Goal: Information Seeking & Learning: Find specific fact

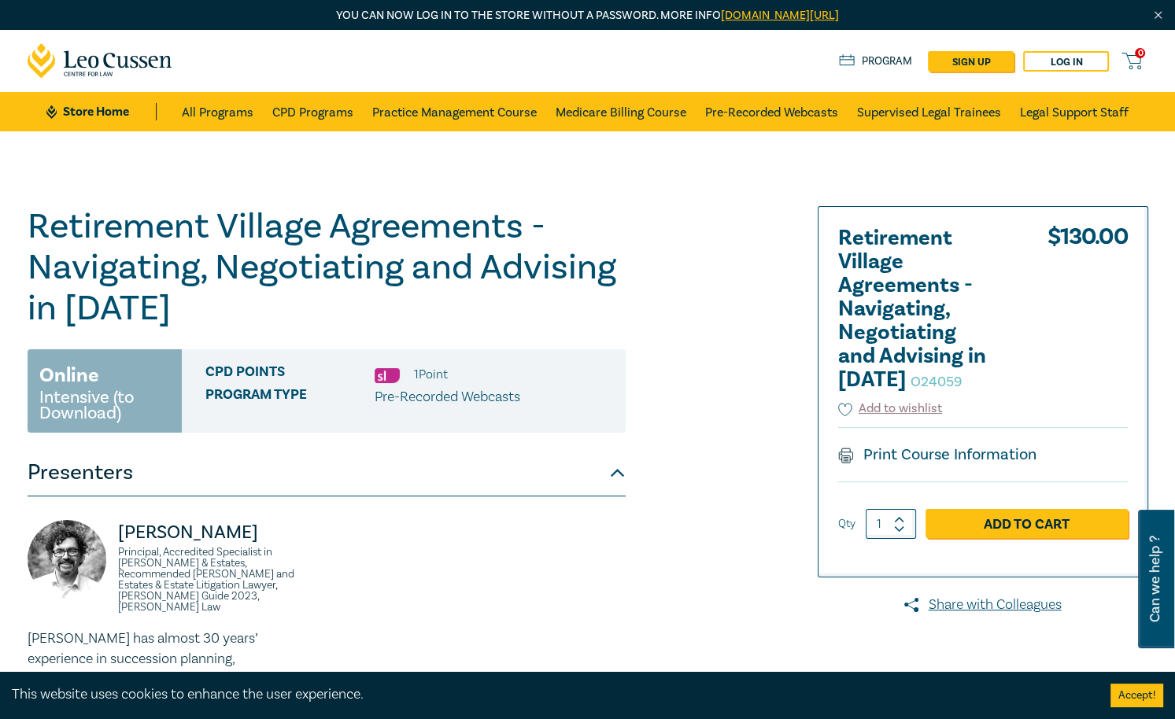
click at [168, 262] on h1 "Retirement Village Agreements - Navigating, Negotiating and Advising in 2024 O2…" at bounding box center [327, 267] width 598 height 123
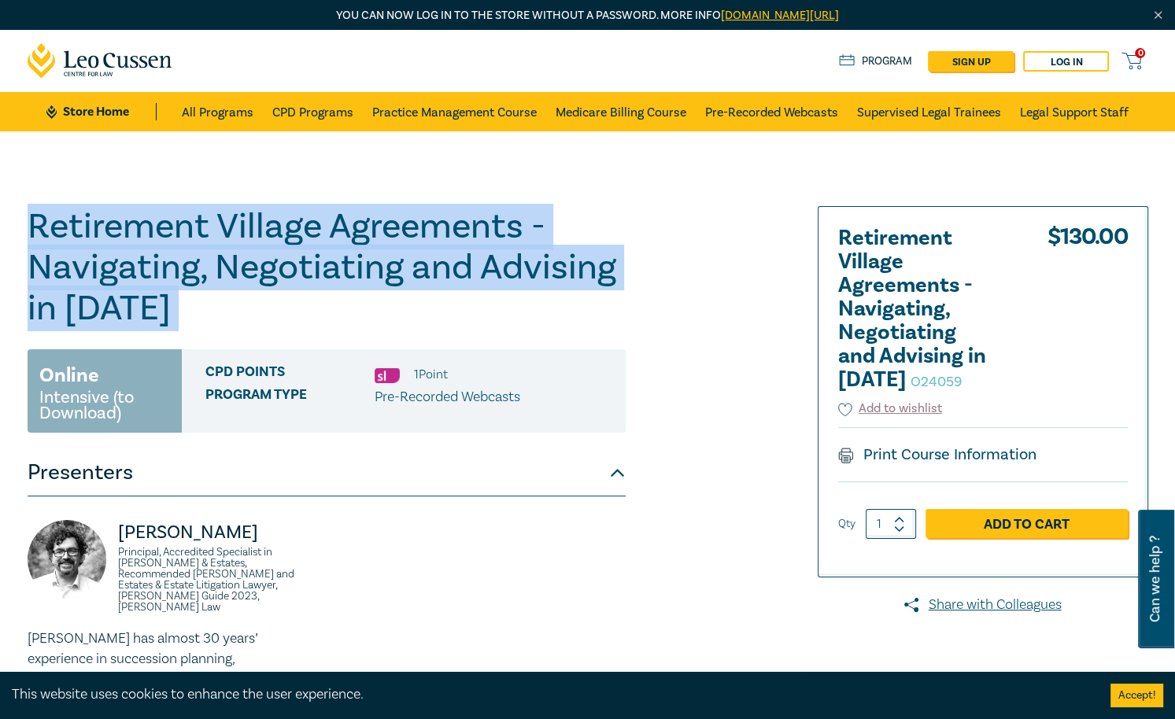
click at [168, 262] on h1 "Retirement Village Agreements - Navigating, Negotiating and Advising in 2024 O2…" at bounding box center [327, 267] width 598 height 123
copy h1 "Retirement Village Agreements - Navigating, Negotiating and Advising in 2024 O2…"
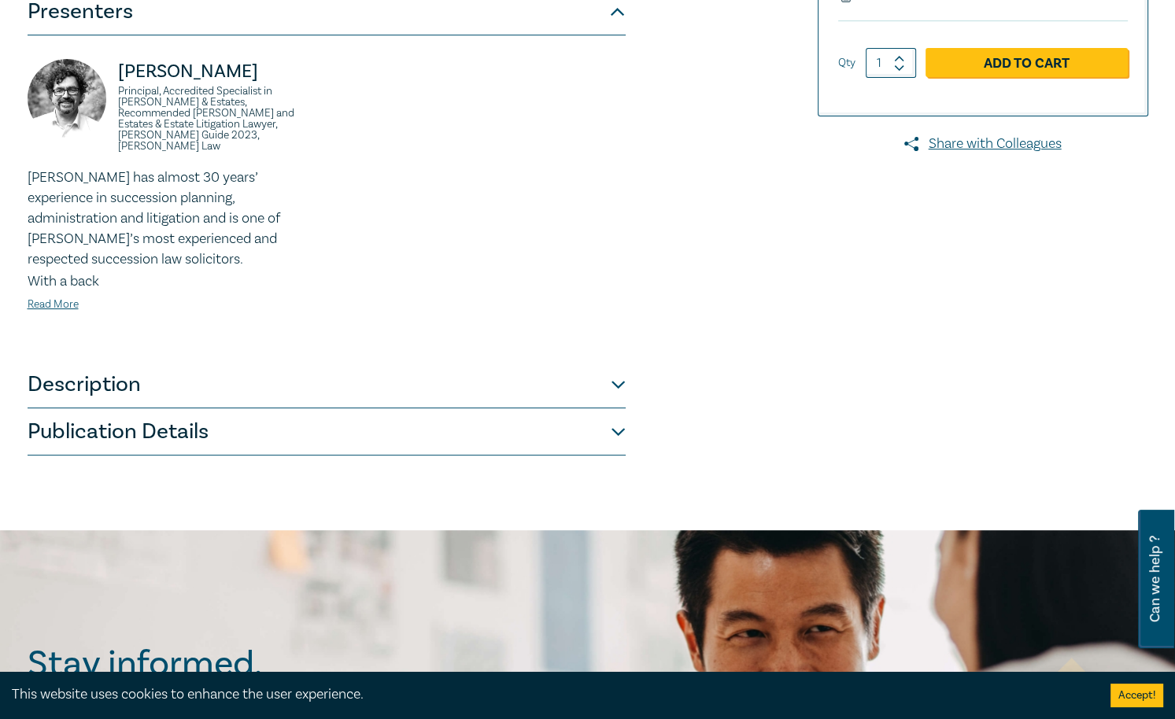
scroll to position [566, 0]
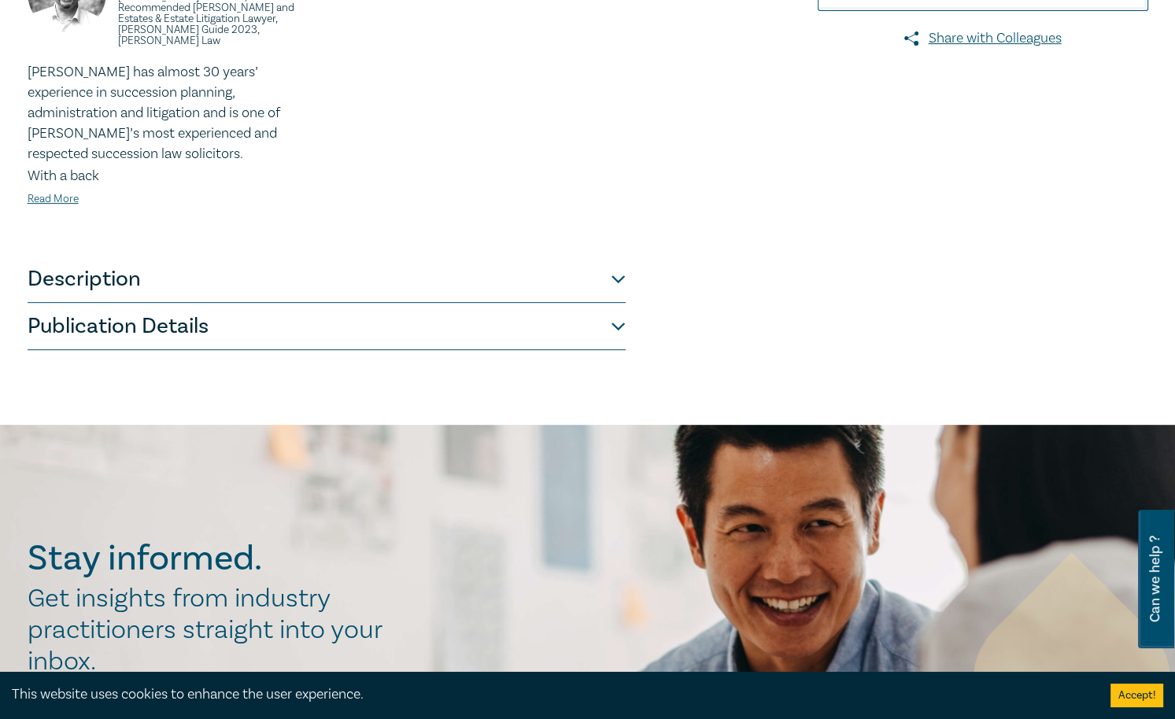
click at [305, 320] on button "Publication Details" at bounding box center [327, 326] width 598 height 47
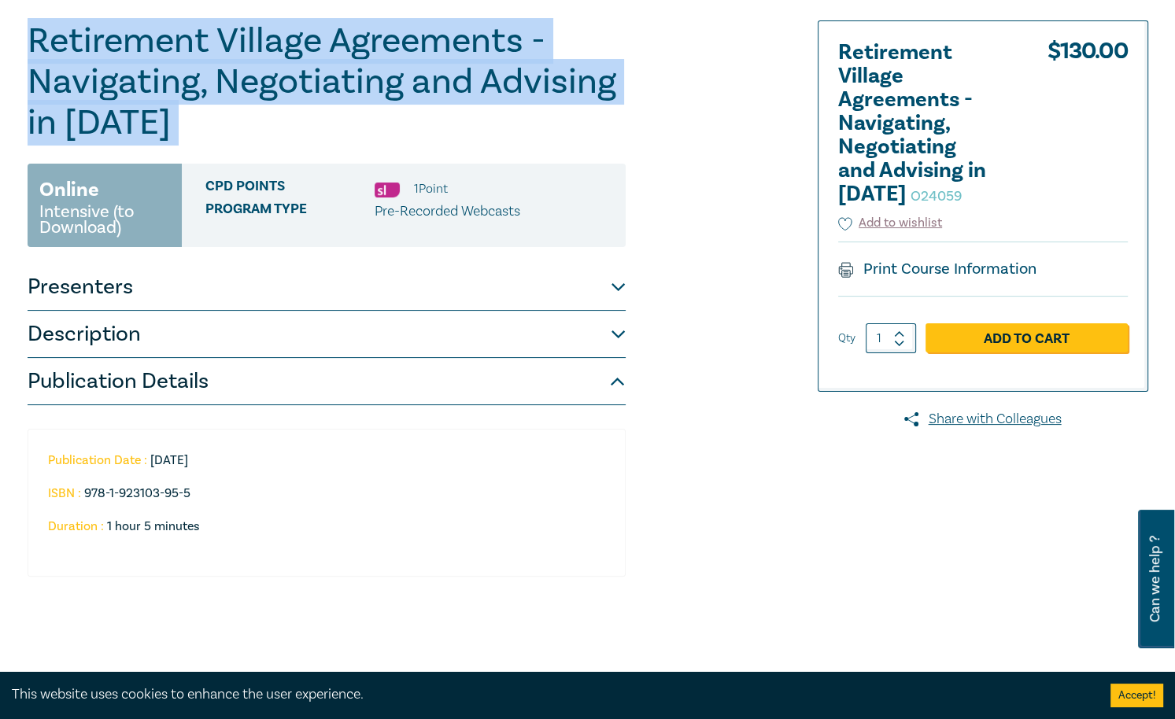
scroll to position [63, 0]
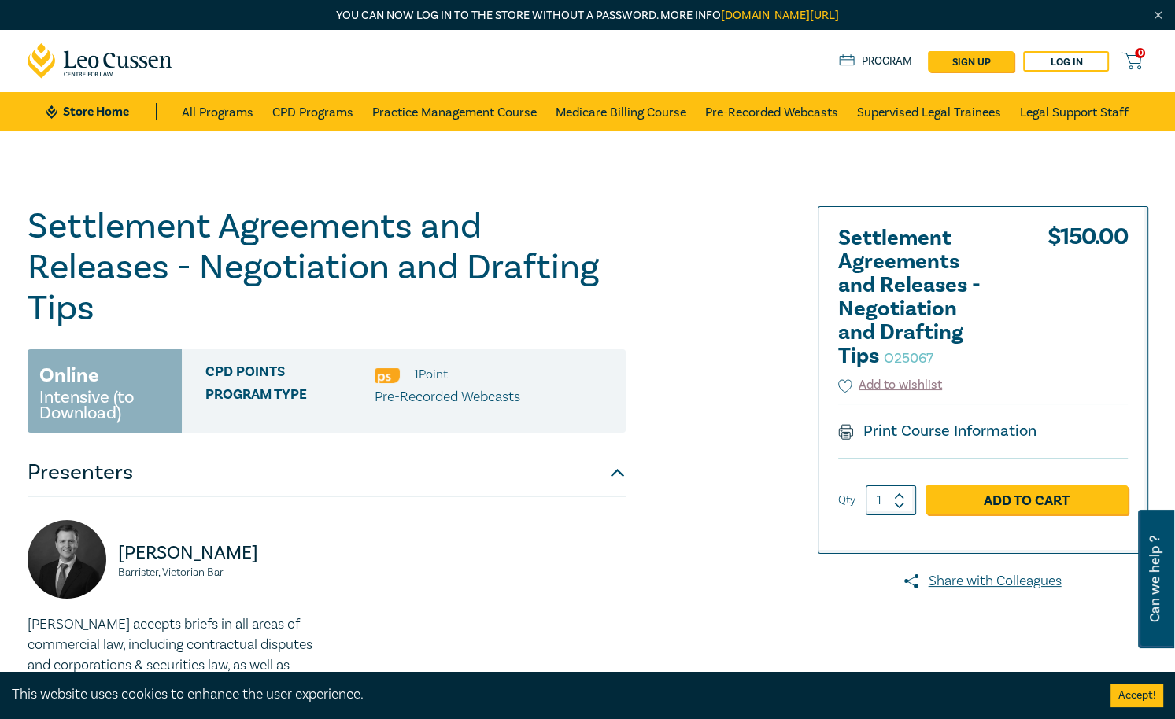
click at [210, 242] on h1 "Settlement Agreements and Releases - Negotiation and Drafting Tips O25067" at bounding box center [327, 267] width 598 height 123
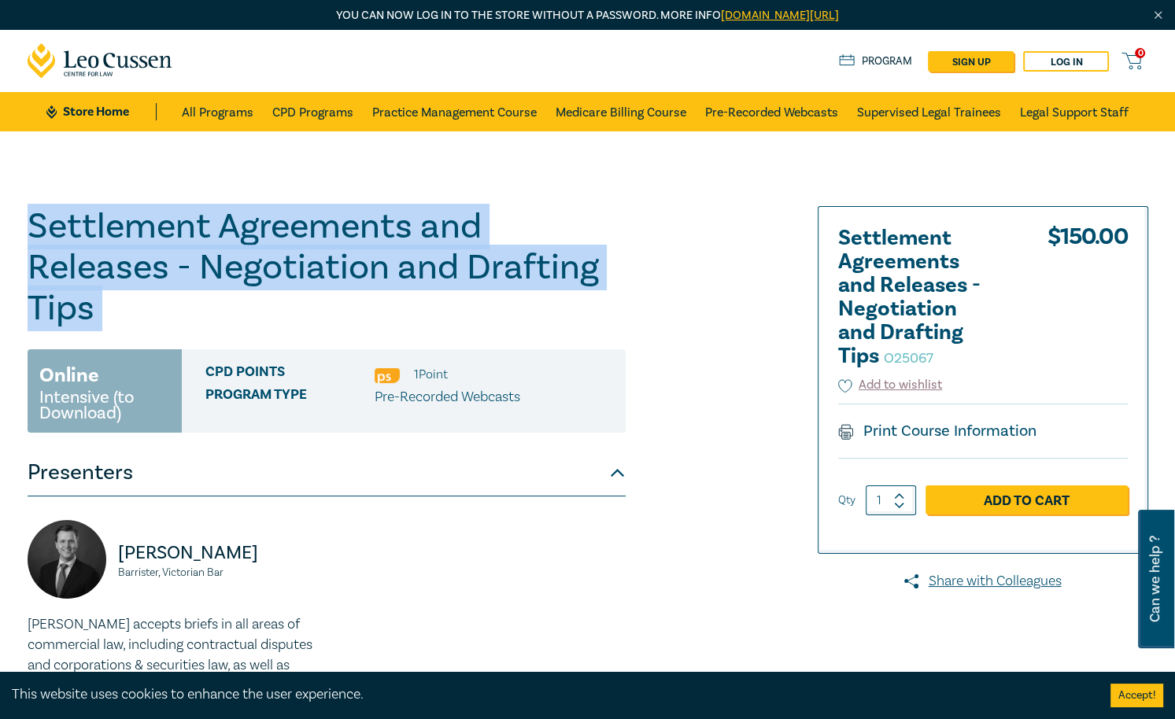
click at [210, 242] on h1 "Settlement Agreements and Releases - Negotiation and Drafting Tips O25067" at bounding box center [327, 267] width 598 height 123
copy h1 "Settlement Agreements and Releases - Negotiation and Drafting Tips O25067"
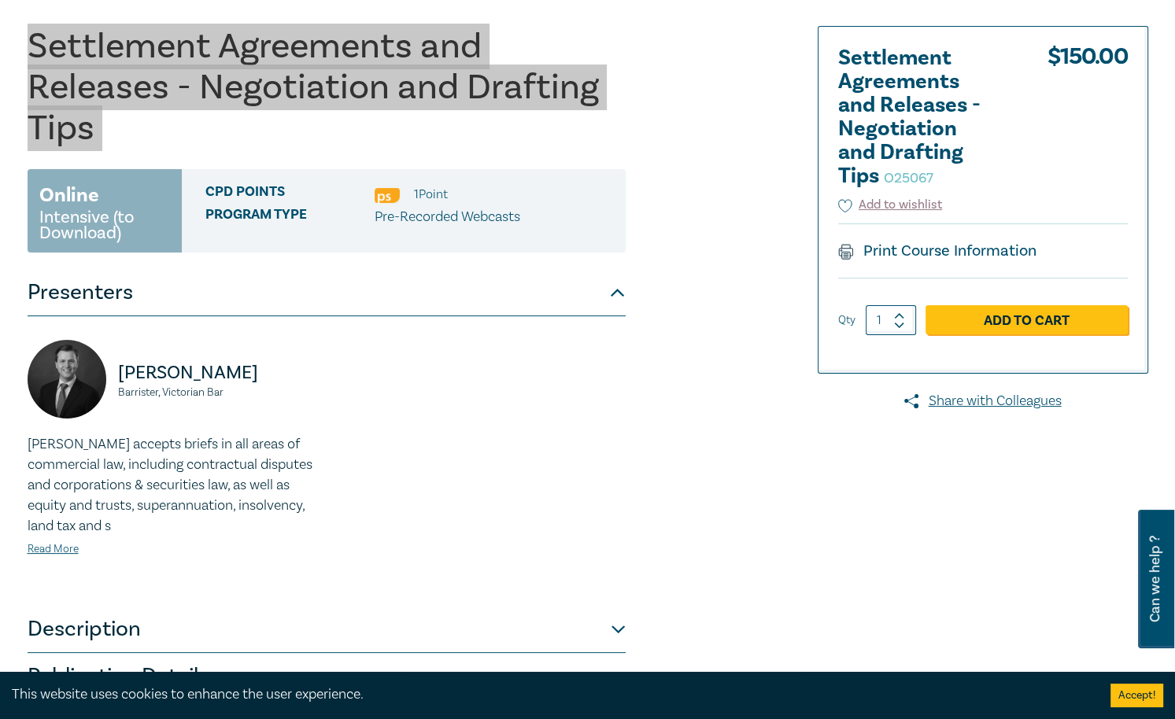
scroll to position [315, 0]
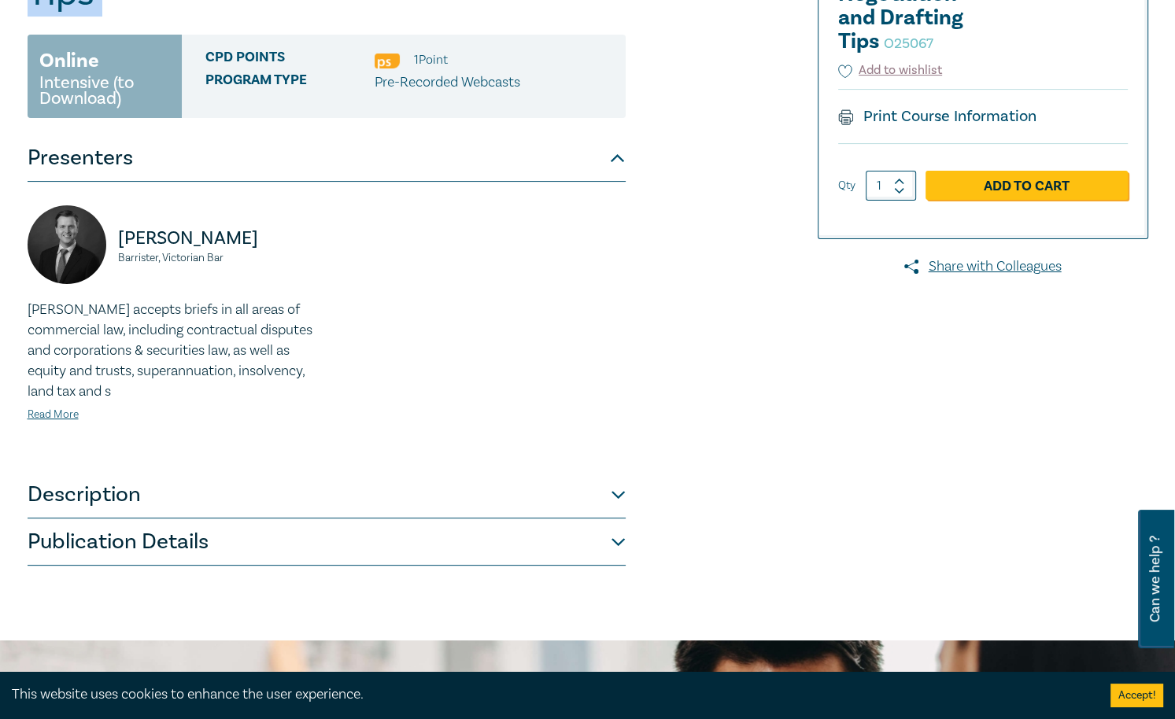
drag, startPoint x: 142, startPoint y: 541, endPoint x: 208, endPoint y: 510, distance: 73.2
click at [142, 541] on button "Publication Details" at bounding box center [327, 541] width 598 height 47
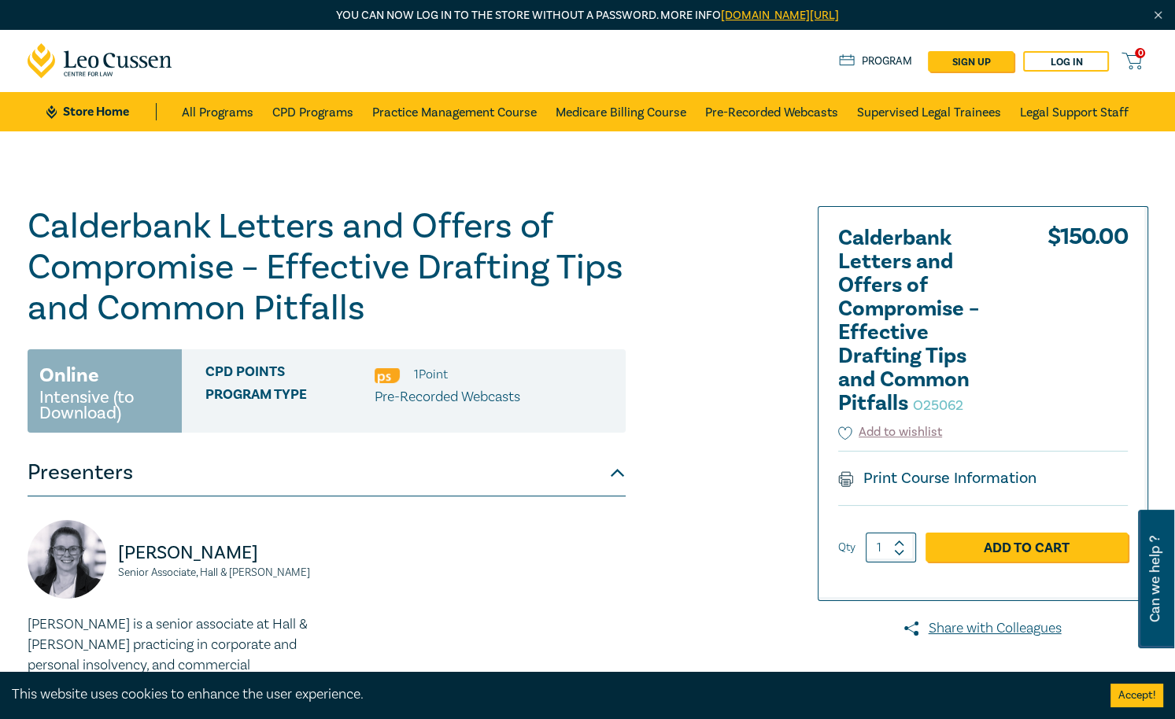
click at [238, 225] on h1 "Calderbank Letters and Offers of Compromise – Effective Drafting Tips and Commo…" at bounding box center [327, 267] width 598 height 123
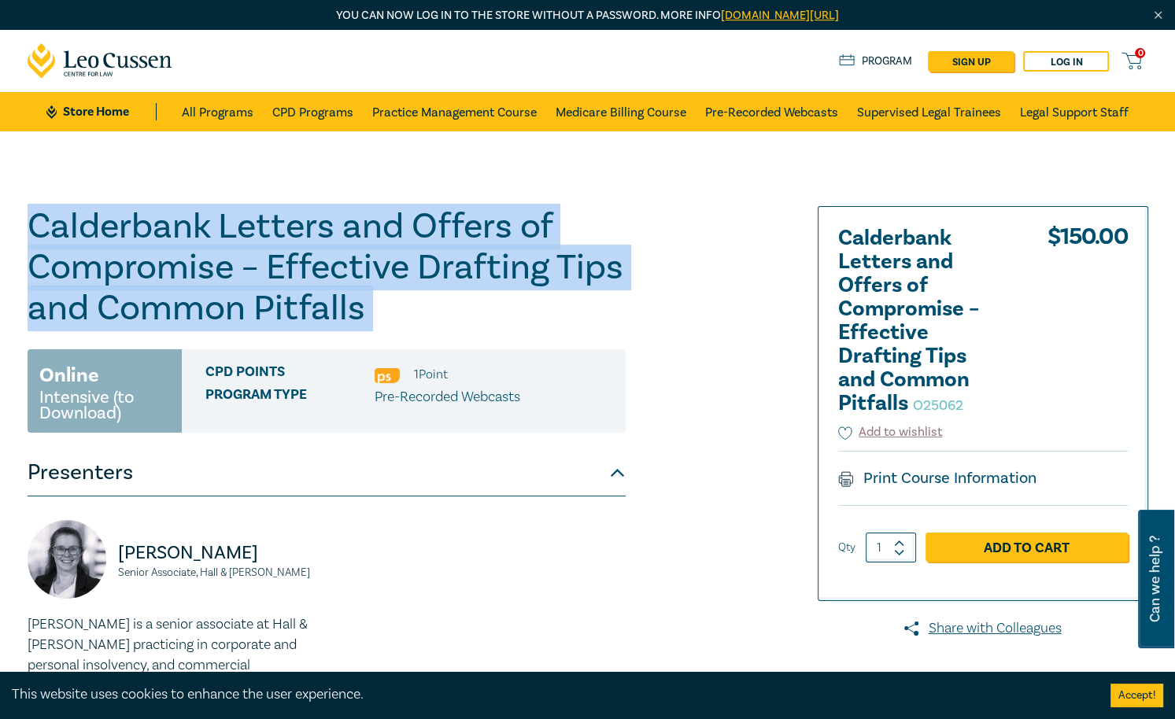
click at [238, 225] on h1 "Calderbank Letters and Offers of Compromise – Effective Drafting Tips and Commo…" at bounding box center [327, 267] width 598 height 123
copy h1 "Calderbank Letters and Offers of Compromise – Effective Drafting Tips and Commo…"
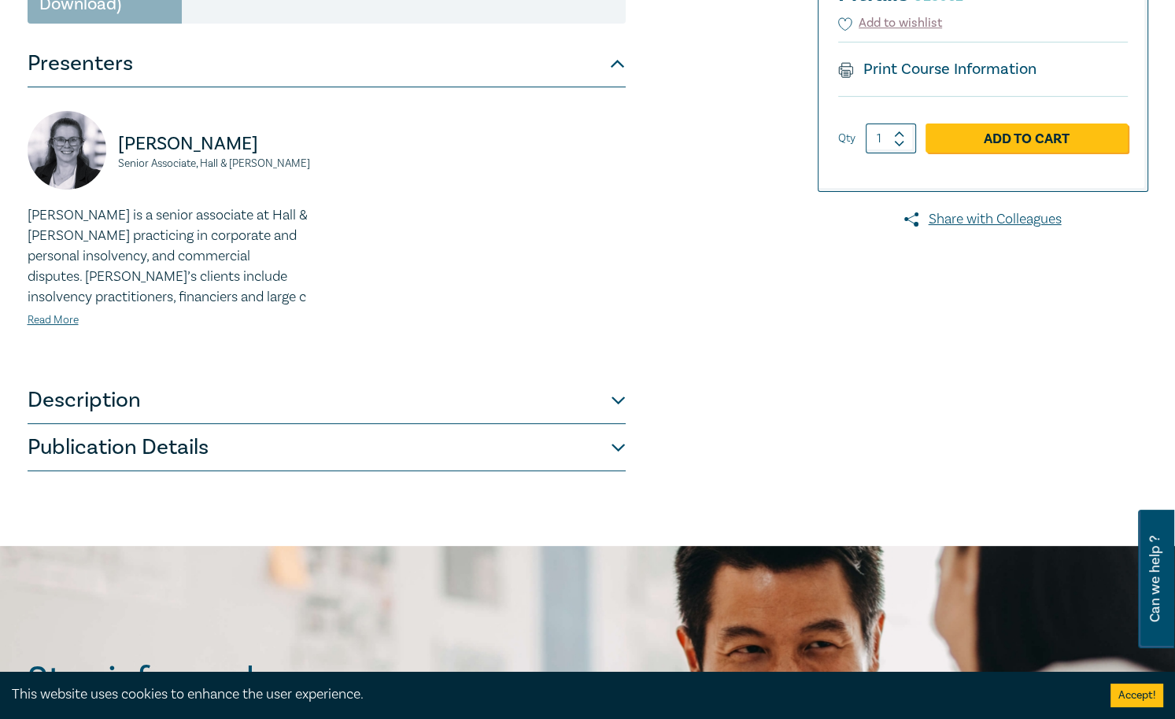
scroll to position [504, 0]
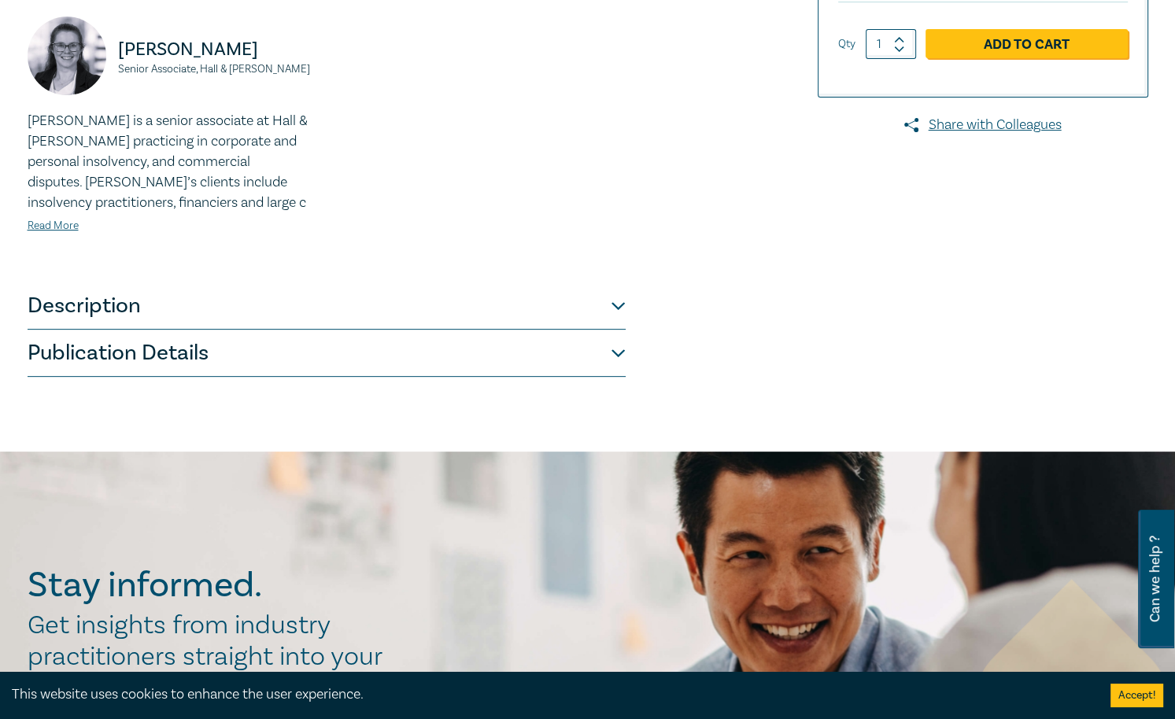
click at [357, 349] on button "Publication Details" at bounding box center [327, 353] width 598 height 47
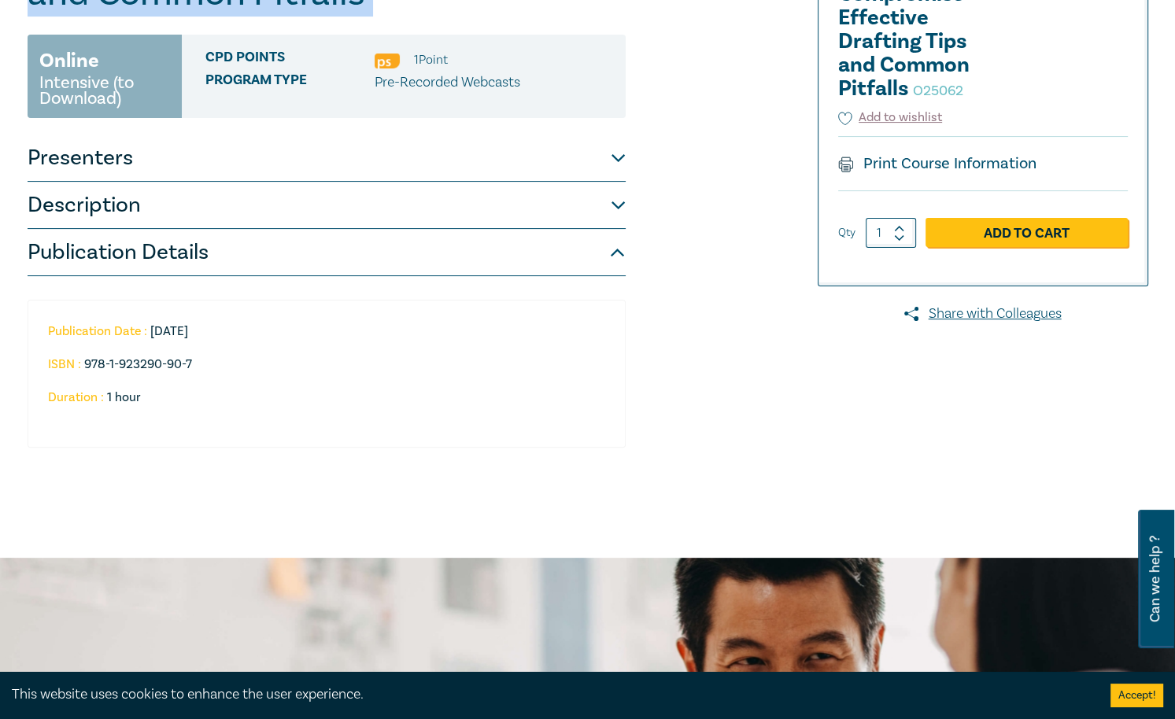
scroll to position [126, 0]
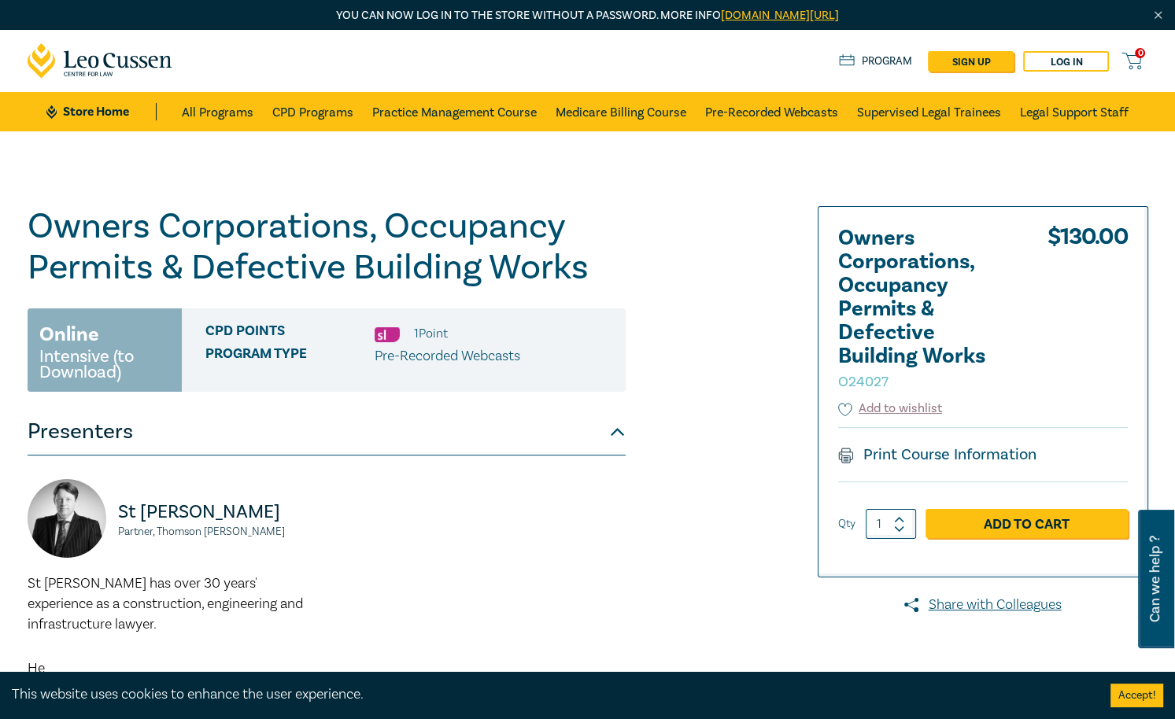
click at [83, 248] on h1 "Owners Corporations, Occupancy Permits & Defective Building Works O24027" at bounding box center [327, 247] width 598 height 82
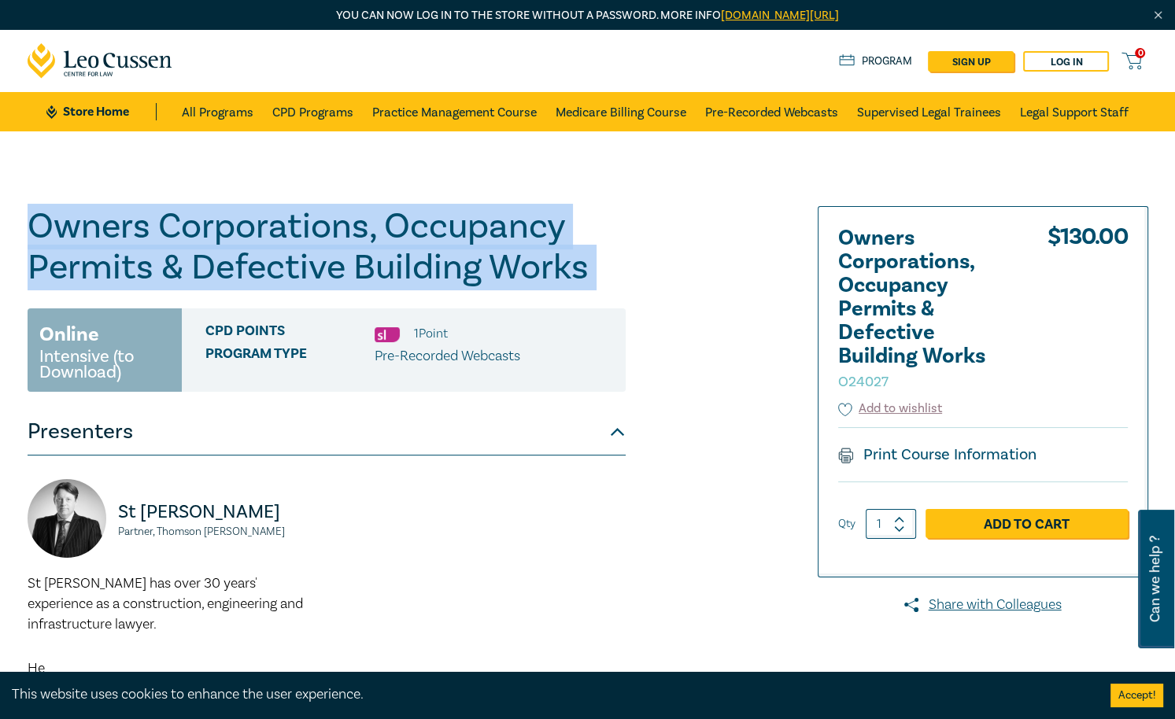
click at [83, 248] on h1 "Owners Corporations, Occupancy Permits & Defective Building Works O24027" at bounding box center [327, 247] width 598 height 82
copy h1 "Owners Corporations, Occupancy Permits & Defective Building Works O24027"
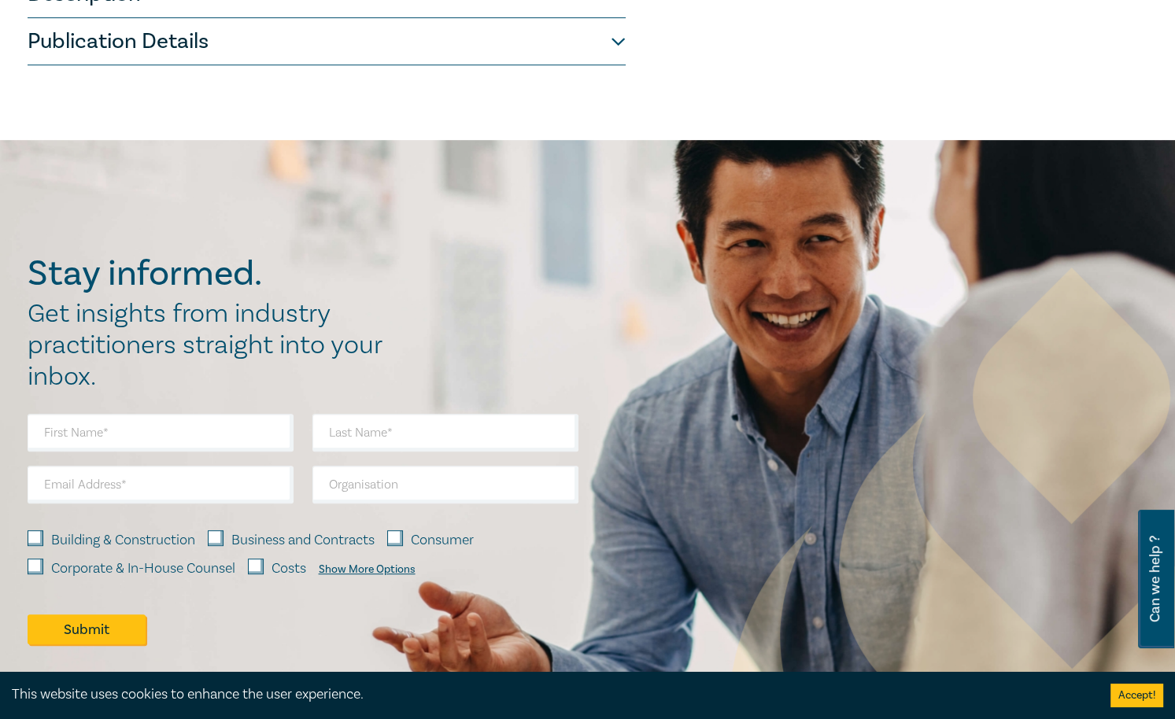
scroll to position [692, 0]
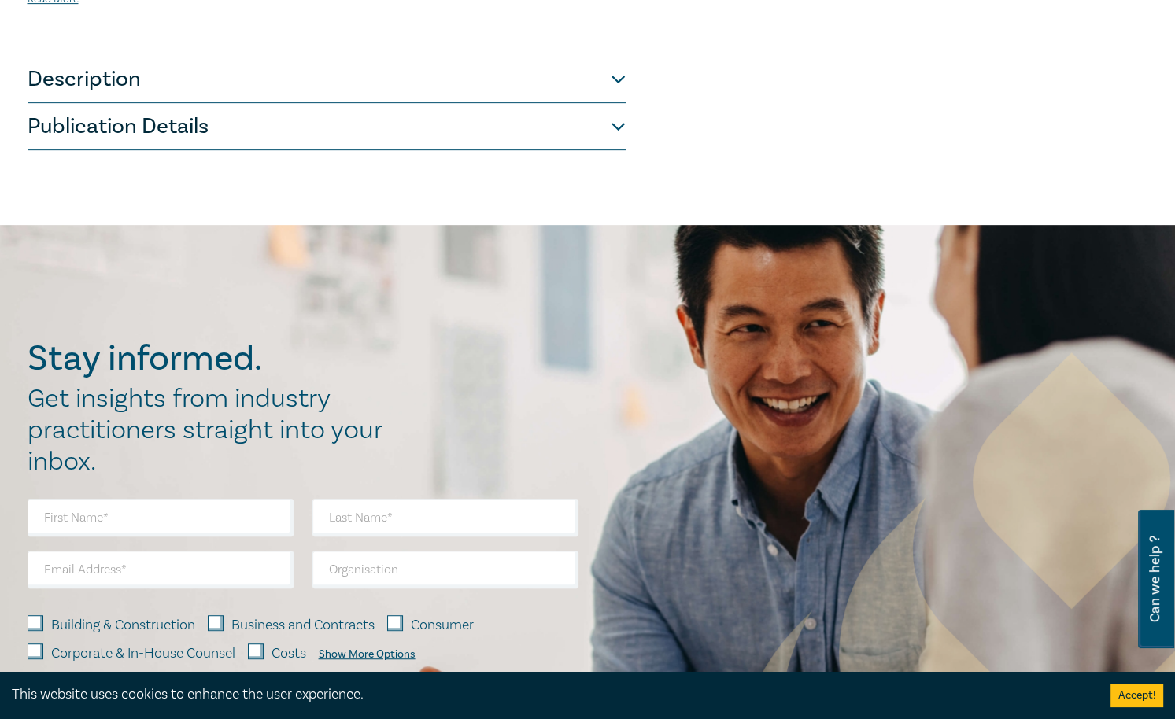
click at [441, 138] on button "Publication Details" at bounding box center [327, 126] width 598 height 47
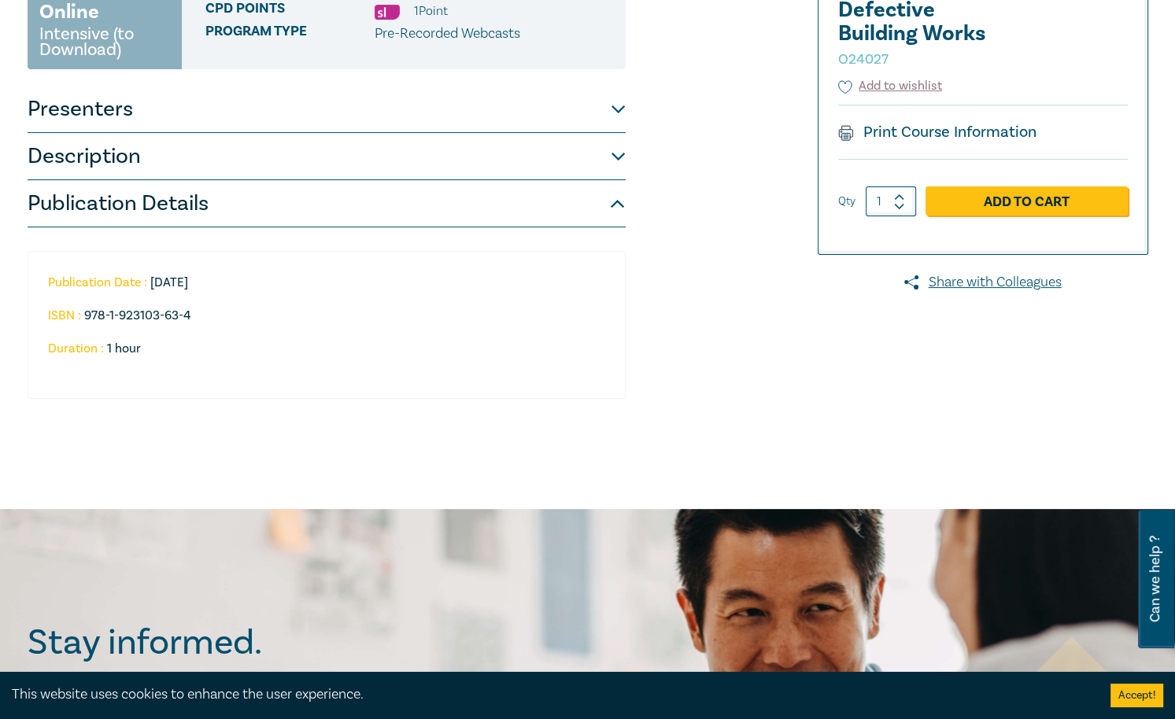
scroll to position [315, 0]
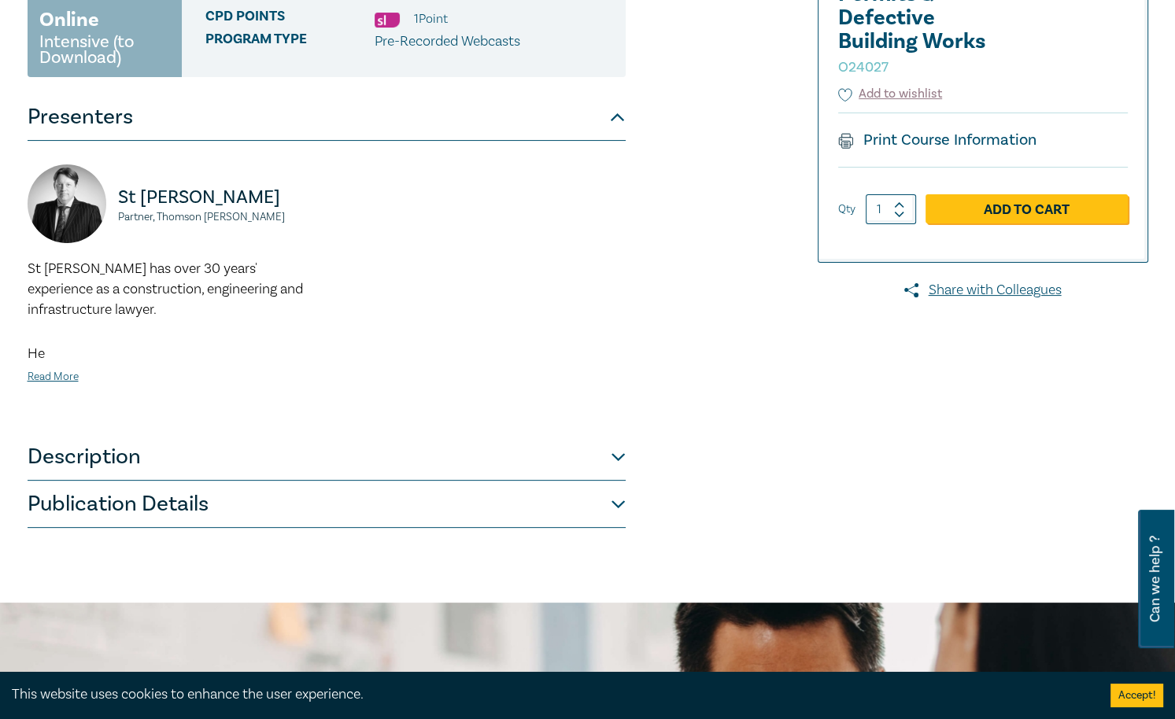
scroll to position [126, 0]
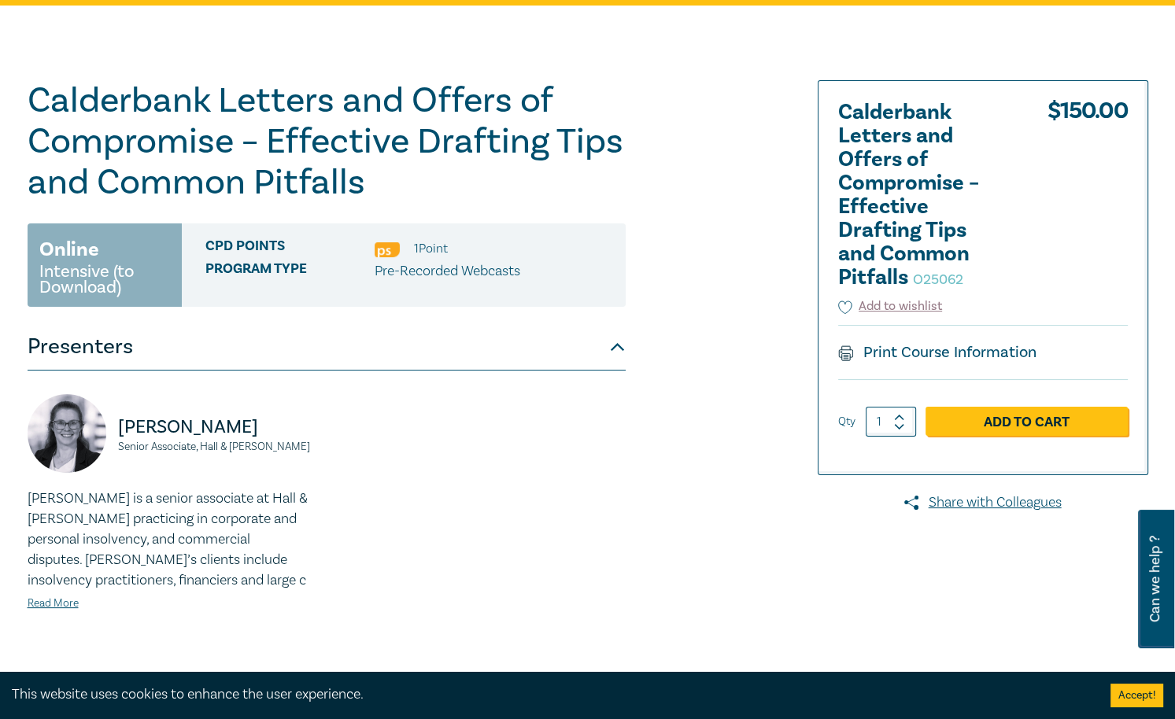
click at [943, 280] on small "O25062" at bounding box center [938, 280] width 50 height 18
copy small "O25062"
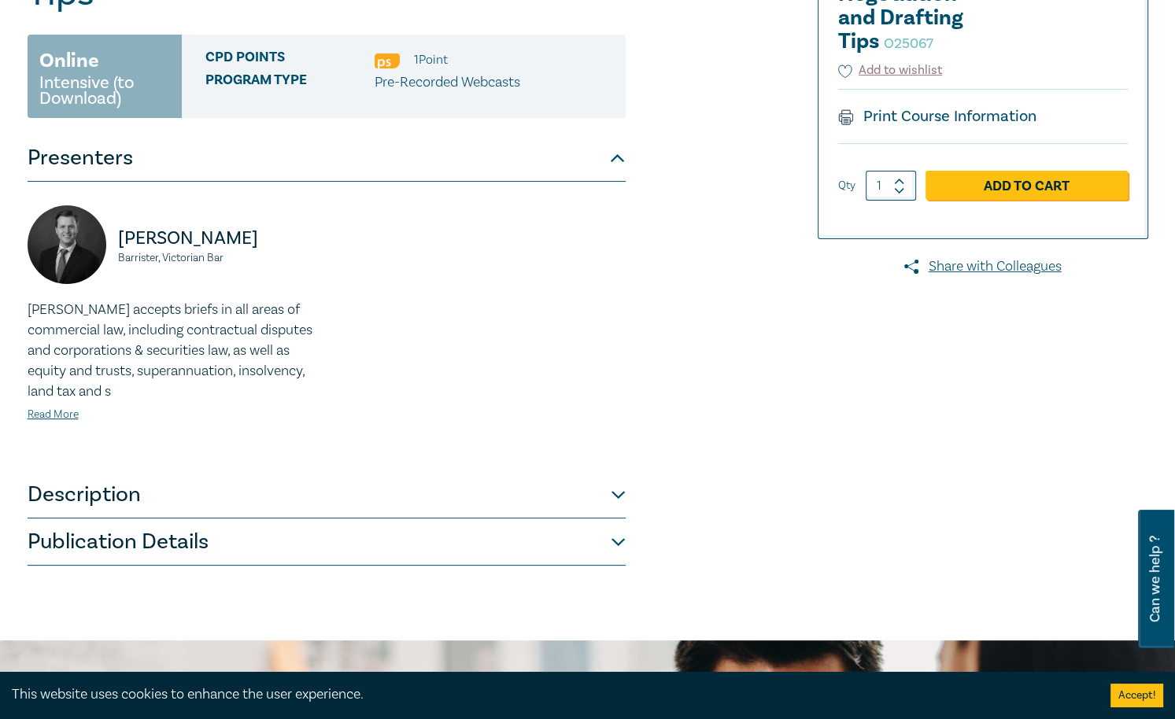
click at [927, 45] on small "O25067" at bounding box center [908, 44] width 50 height 18
copy small "O25067"
click at [261, 532] on button "Publication Details" at bounding box center [327, 541] width 598 height 47
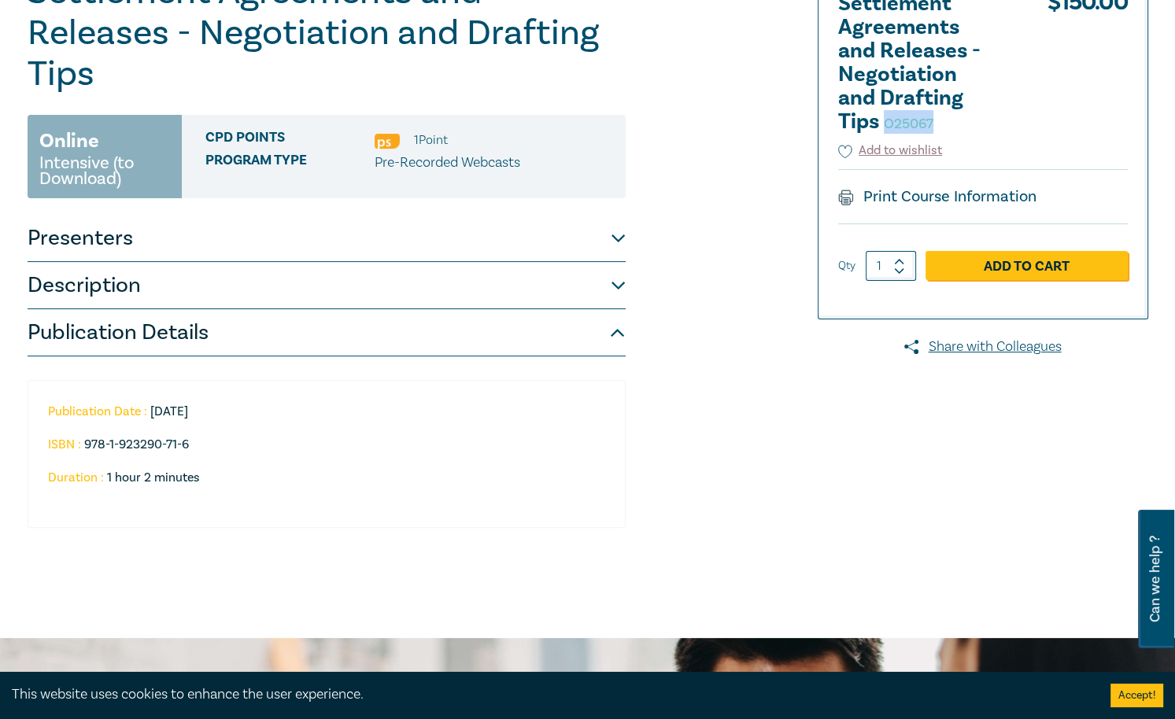
scroll to position [315, 0]
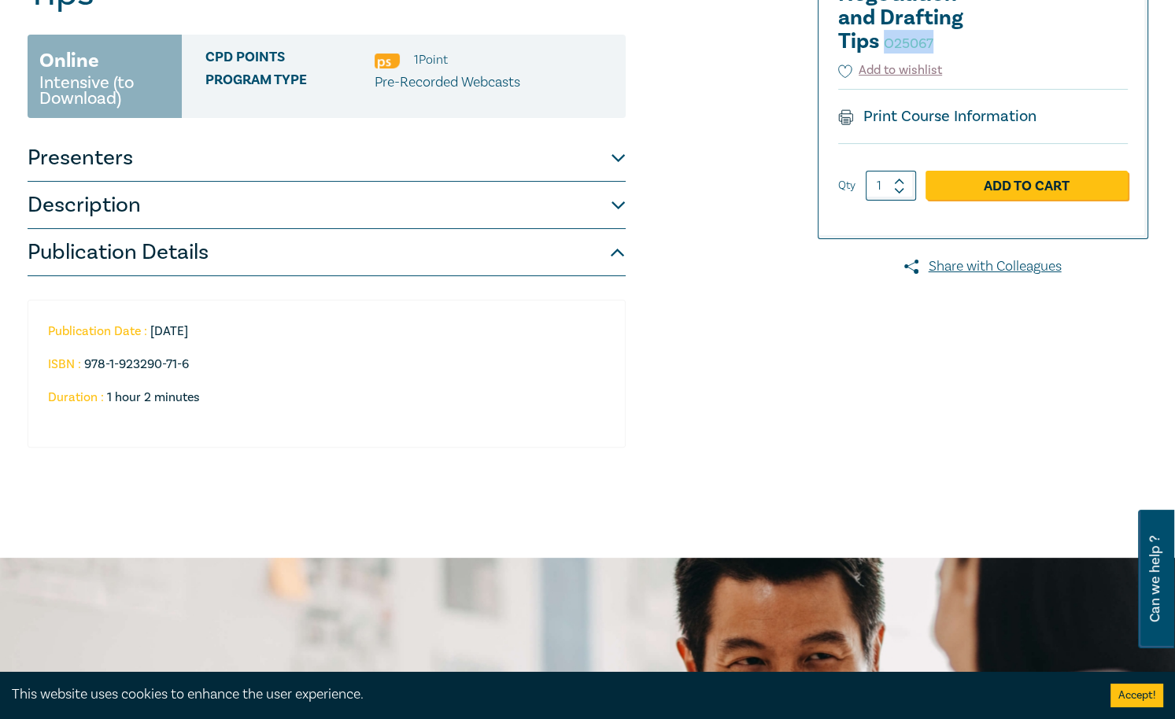
drag, startPoint x: 224, startPoint y: 330, endPoint x: 149, endPoint y: 334, distance: 75.6
click at [149, 334] on li "Publication Date : 2025-03-26" at bounding box center [317, 331] width 538 height 14
copy li "2025-03-26"
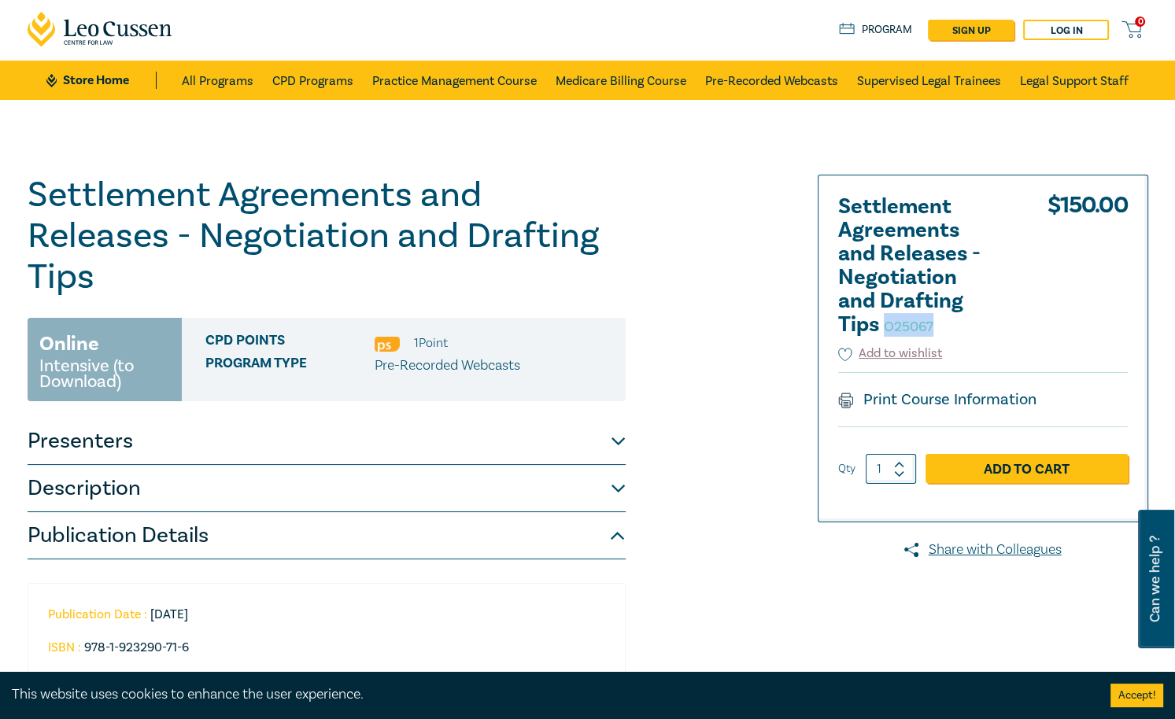
scroll to position [0, 0]
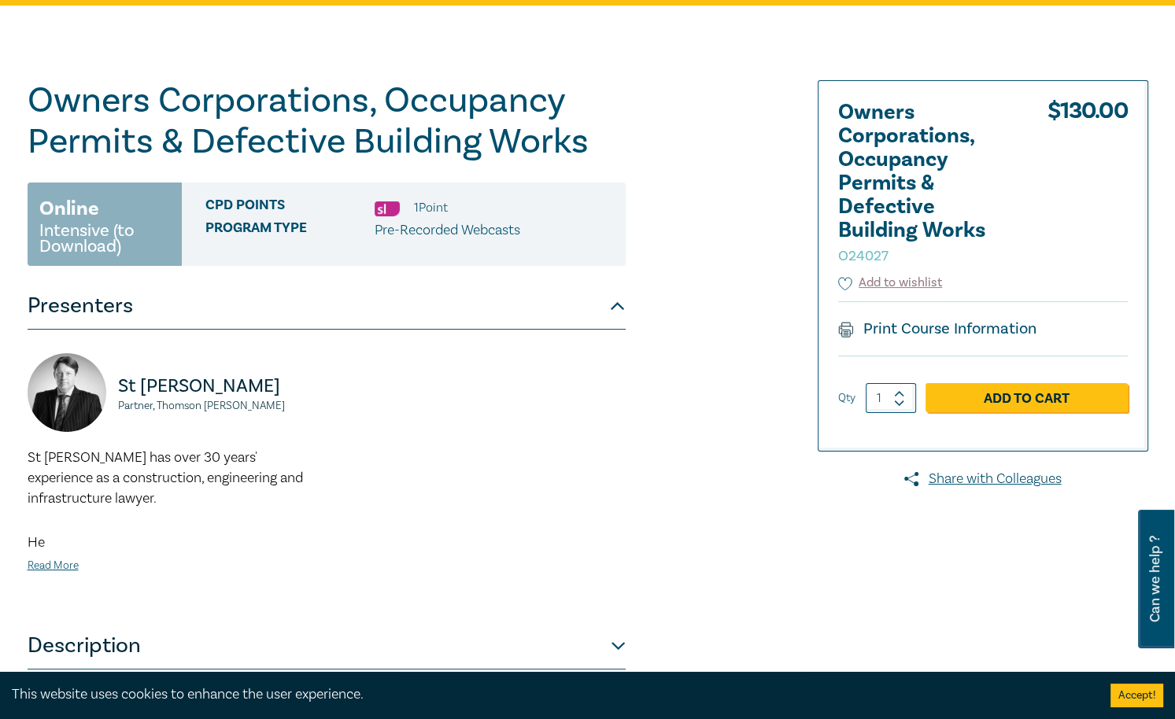
click at [862, 256] on small "O24027" at bounding box center [863, 256] width 50 height 18
copy small "O24027"
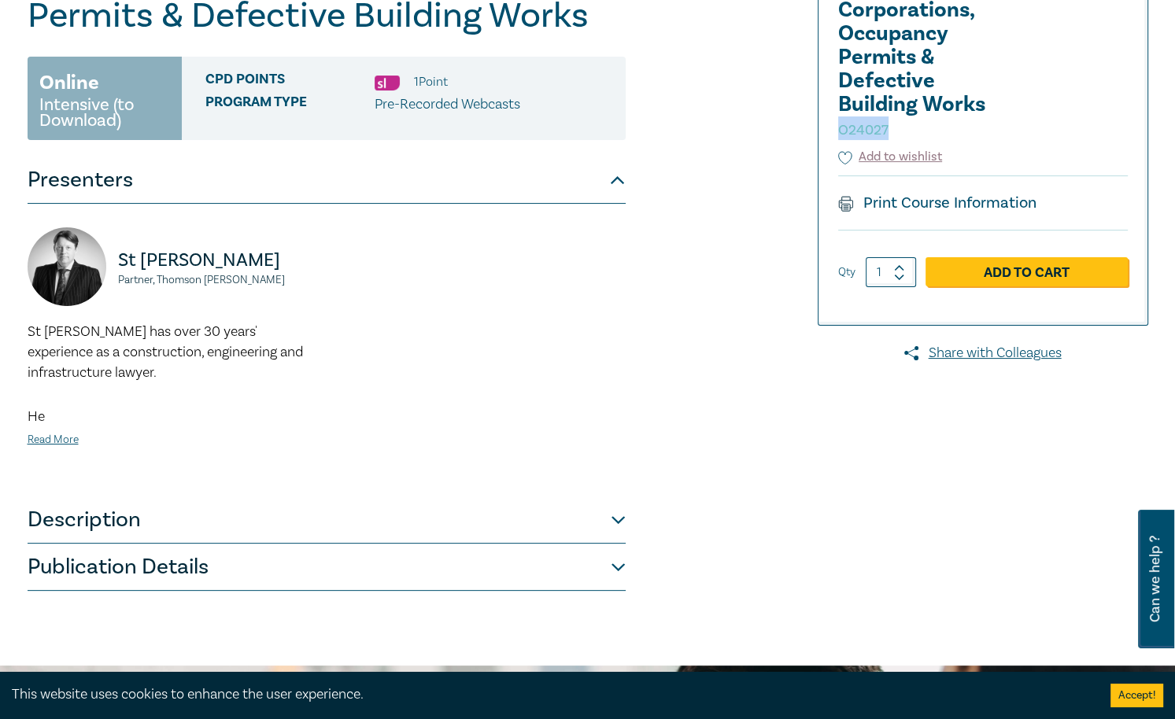
scroll to position [378, 0]
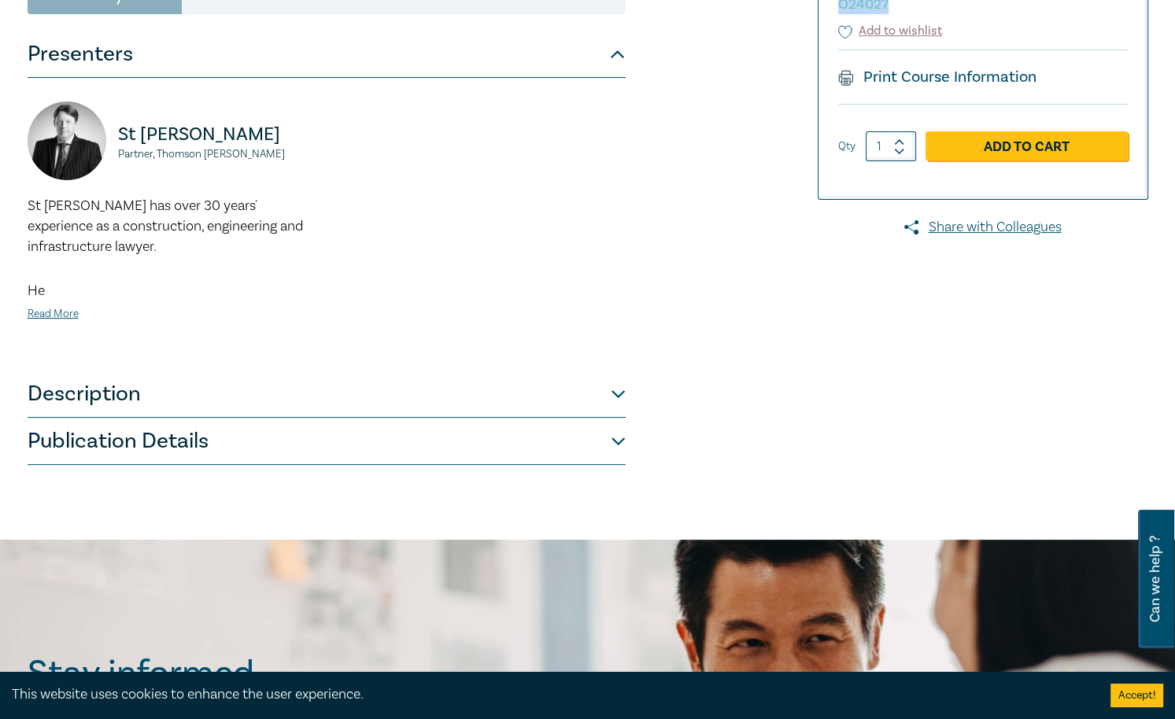
click at [157, 456] on button "Publication Details" at bounding box center [327, 441] width 598 height 47
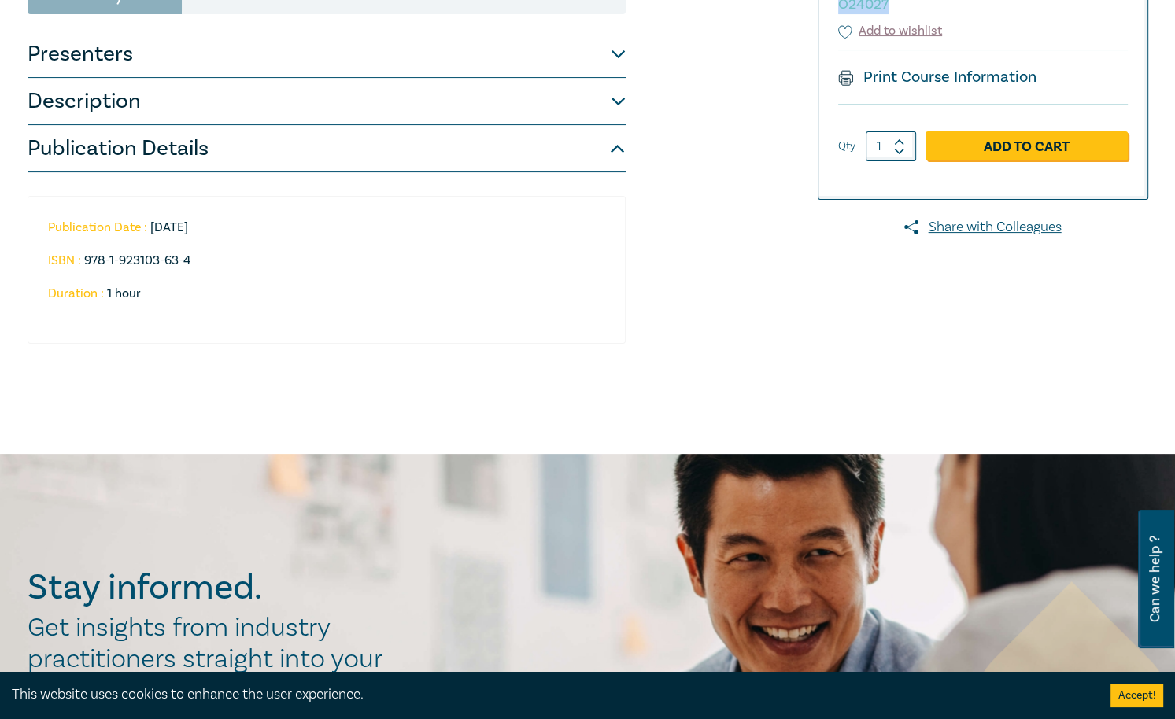
drag, startPoint x: 217, startPoint y: 225, endPoint x: 151, endPoint y: 231, distance: 66.4
click at [151, 231] on li "Publication Date : 2024-02-27" at bounding box center [317, 227] width 538 height 14
copy li "[DATE]"
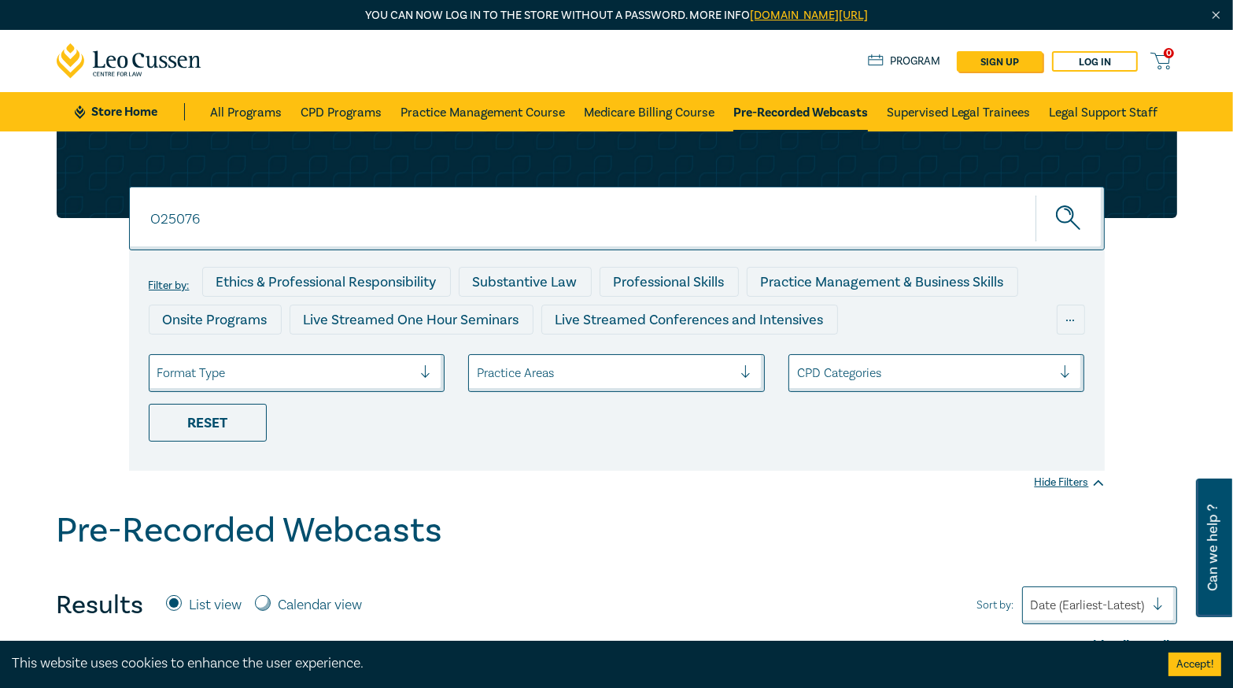
drag, startPoint x: 94, startPoint y: 271, endPoint x: 390, endPoint y: 128, distance: 329.0
click at [94, 271] on div "O25076 O25076 Filter by: Ethics & Professional Responsibility Substantive Law P…" at bounding box center [616, 300] width 1139 height 339
